Goal: Obtain resource: Obtain resource

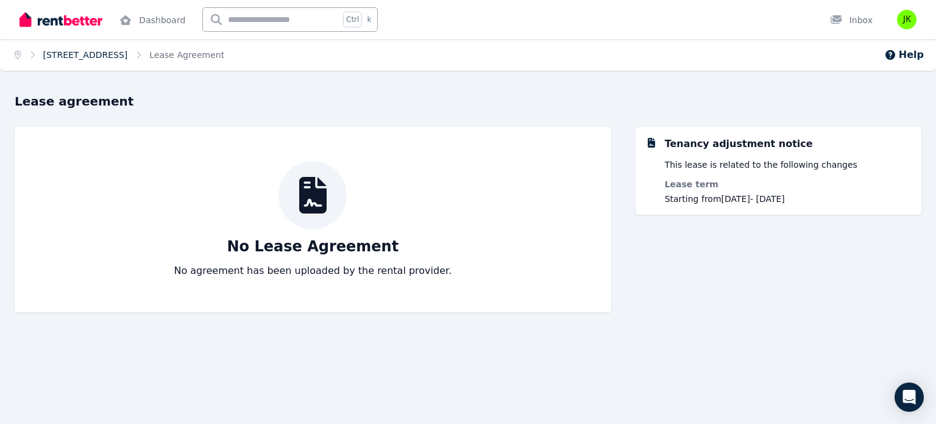
click at [128, 52] on link "[STREET_ADDRESS]" at bounding box center [85, 55] width 85 height 10
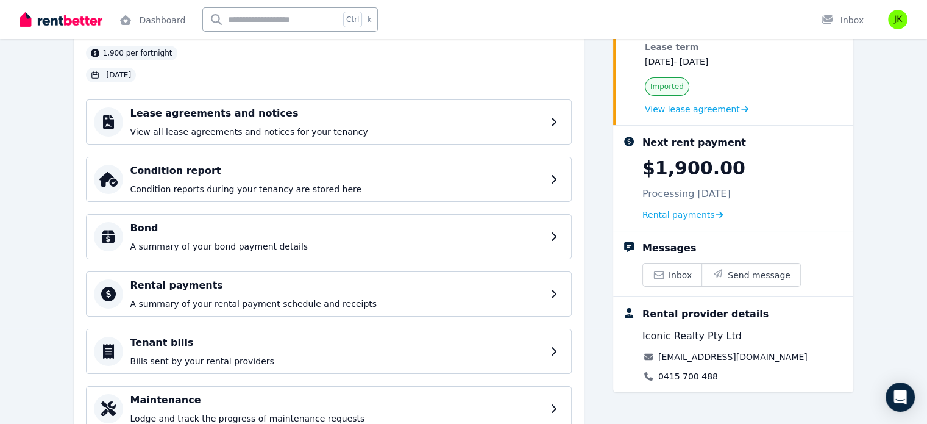
scroll to position [62, 0]
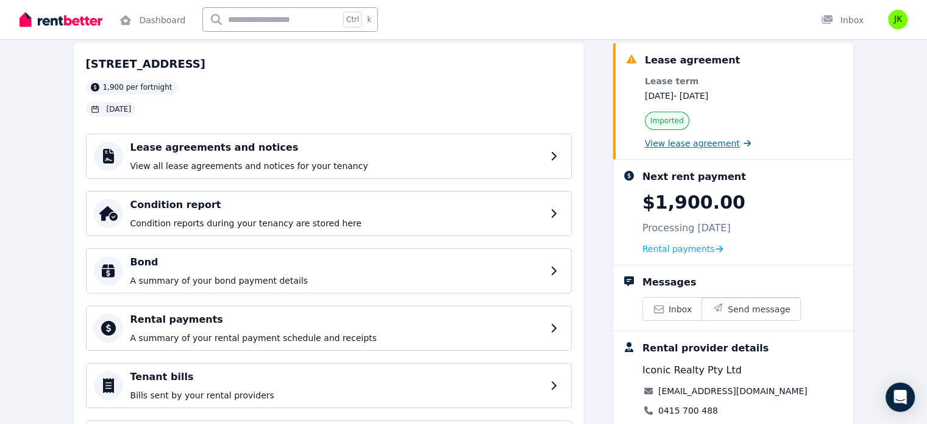
click at [704, 139] on span "View lease agreement" at bounding box center [692, 143] width 95 height 12
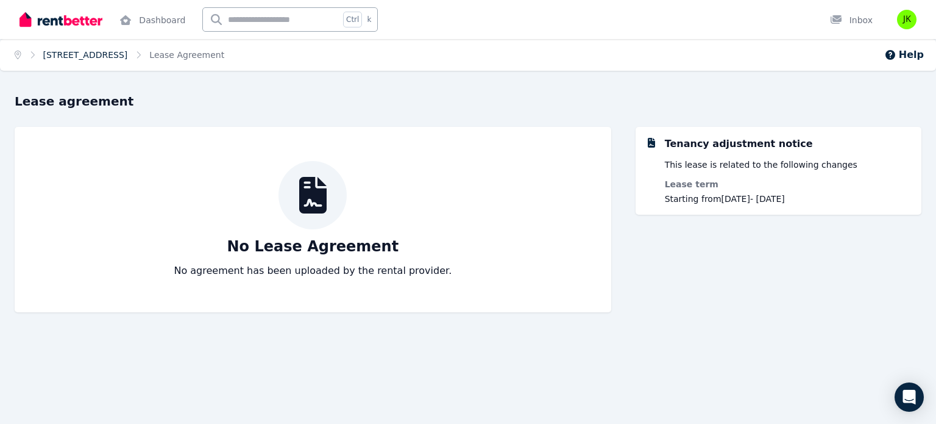
click at [76, 52] on link "[STREET_ADDRESS]" at bounding box center [85, 55] width 85 height 10
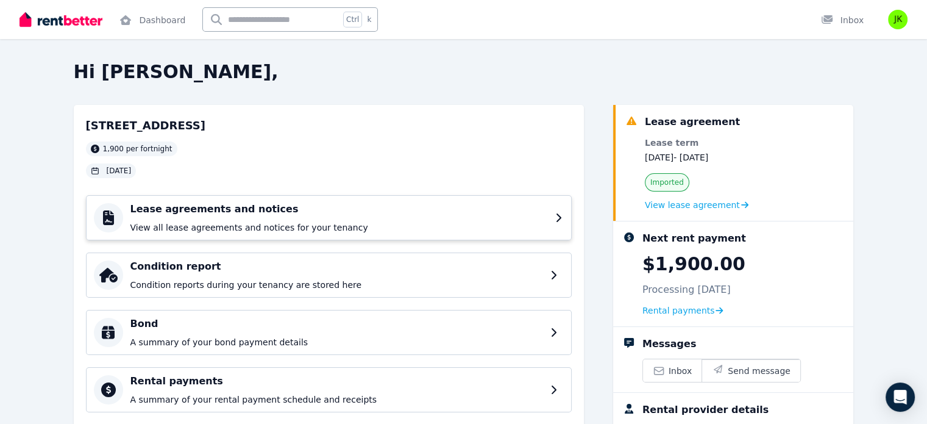
click at [483, 215] on h4 "Lease agreements and notices" at bounding box center [339, 209] width 418 height 15
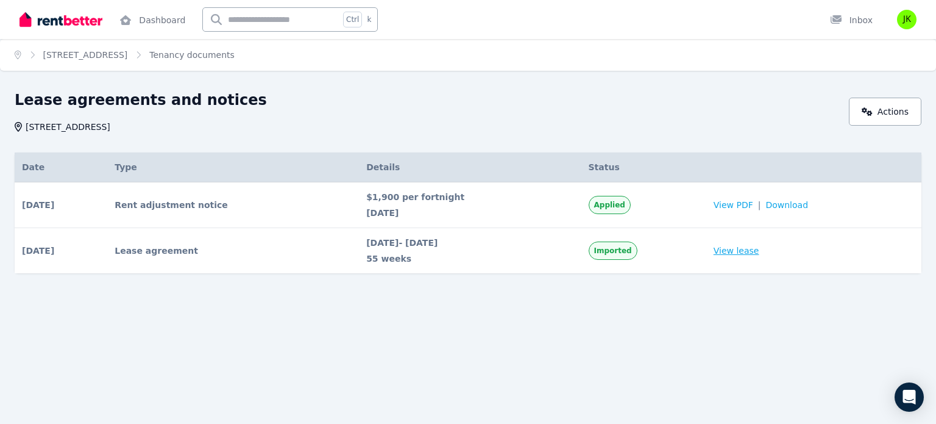
click at [734, 251] on link "View lease" at bounding box center [737, 250] width 46 height 12
